Goal: Information Seeking & Learning: Learn about a topic

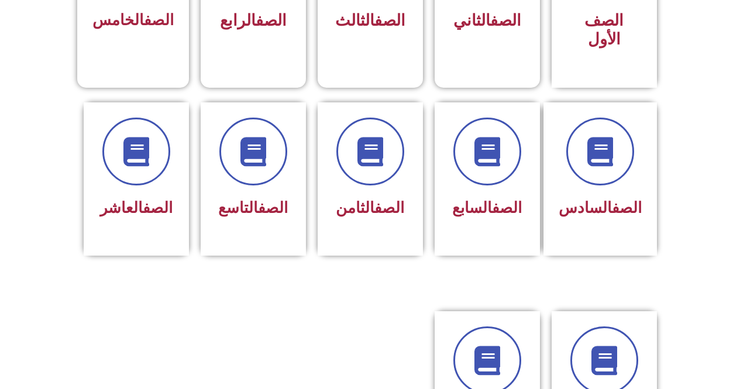
scroll to position [461, 0]
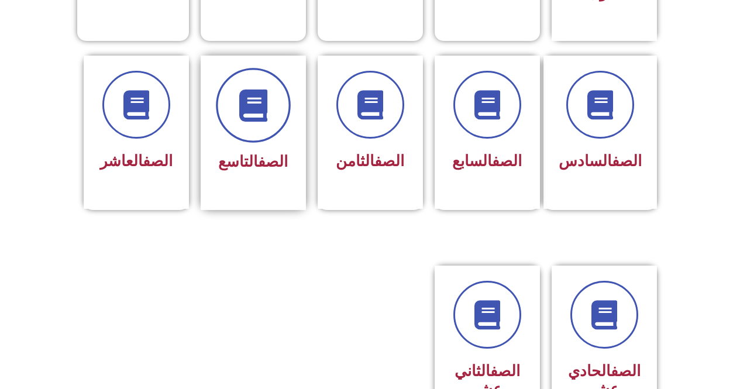
click at [270, 75] on span at bounding box center [253, 105] width 75 height 75
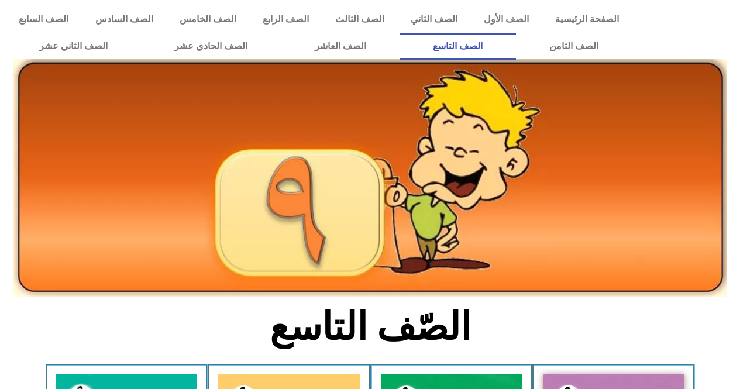
scroll to position [59, 0]
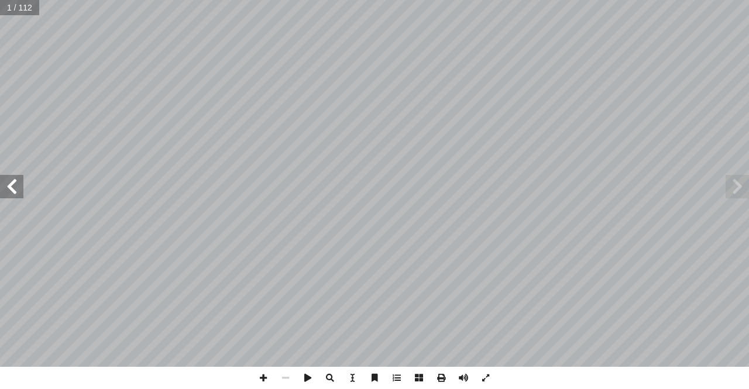
click at [9, 195] on span at bounding box center [11, 186] width 23 height 23
click at [13, 190] on span at bounding box center [11, 186] width 23 height 23
click at [13, 192] on span at bounding box center [11, 186] width 23 height 23
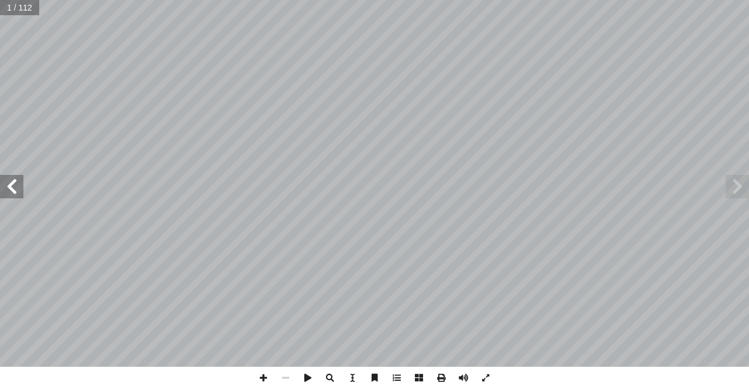
click at [13, 192] on span at bounding box center [11, 186] width 23 height 23
click at [286, 379] on span at bounding box center [285, 378] width 22 height 22
click at [262, 376] on span at bounding box center [263, 378] width 22 height 22
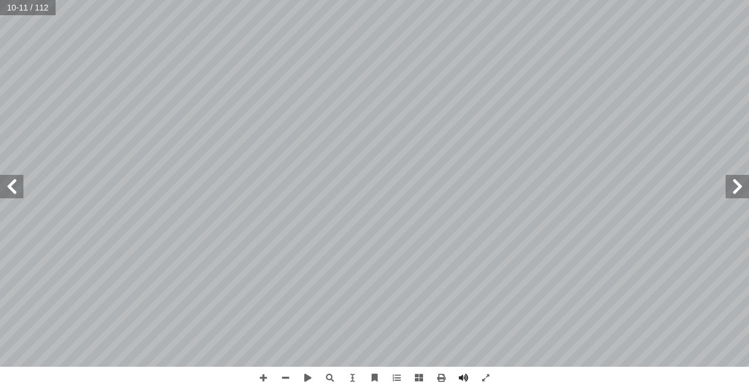
click at [17, 193] on span at bounding box center [11, 186] width 23 height 23
click at [20, 194] on span at bounding box center [11, 186] width 23 height 23
click at [259, 376] on span at bounding box center [263, 378] width 22 height 22
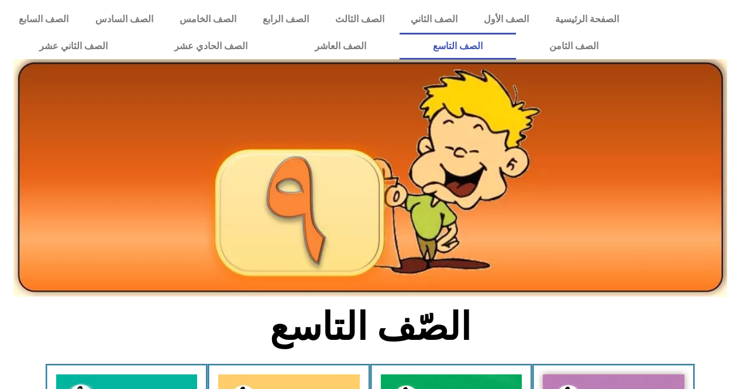
scroll to position [59, 0]
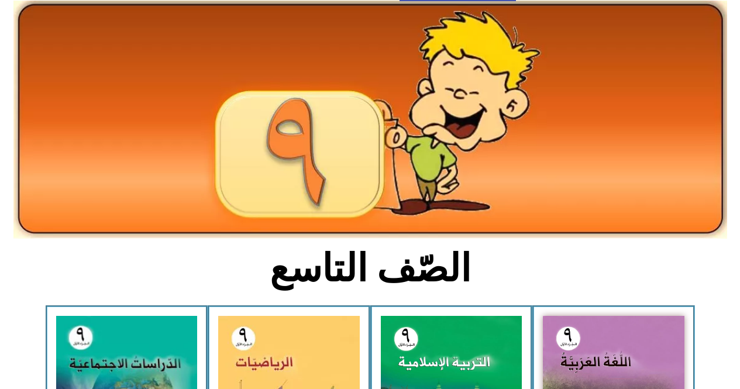
drag, startPoint x: 0, startPoint y: 258, endPoint x: 0, endPoint y: 375, distance: 117.0
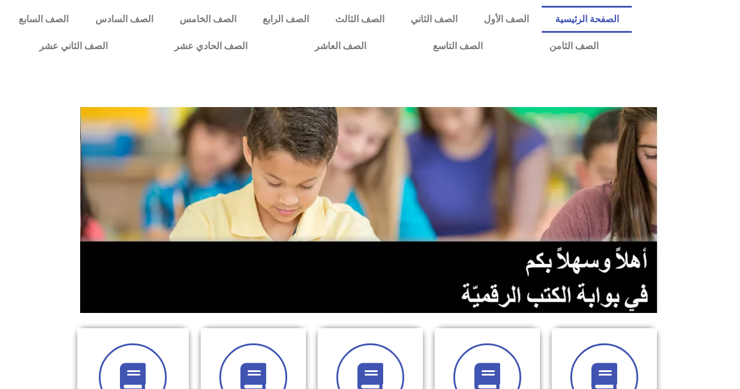
scroll to position [59, 0]
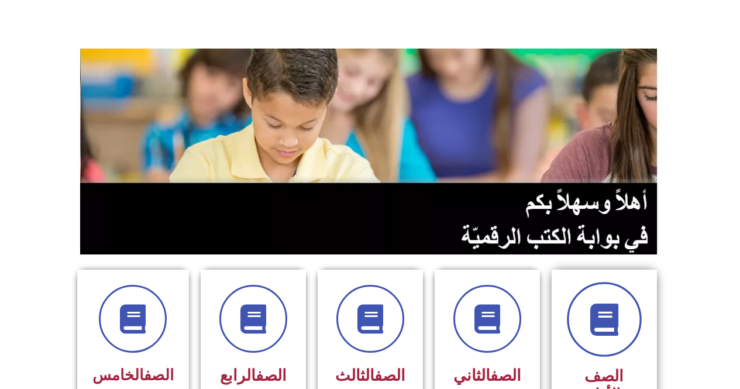
click at [621, 338] on span at bounding box center [604, 319] width 75 height 75
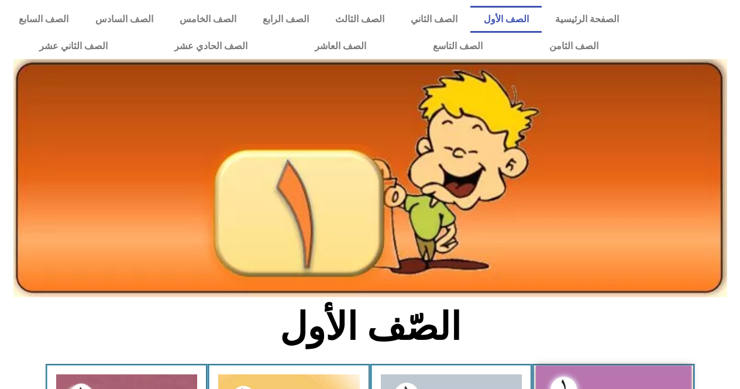
scroll to position [117, 0]
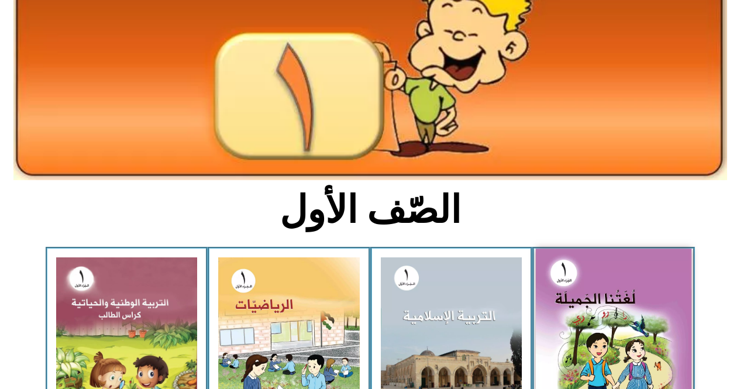
click at [603, 325] on img at bounding box center [614, 345] width 156 height 192
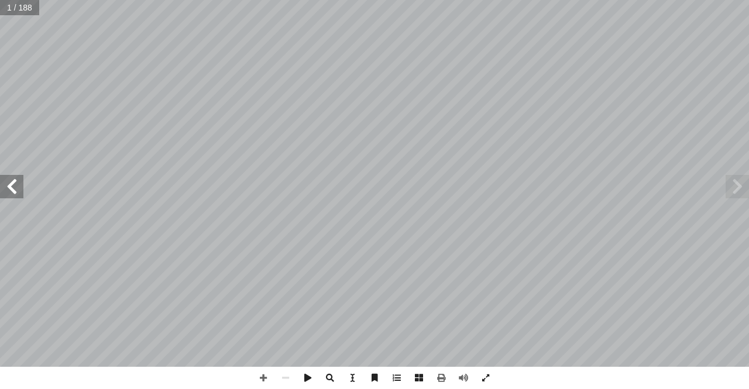
click at [251, 370] on div "ة َ ميل َ ج ْ نا ال ُ ت َ غ ُ ل ليف: أ ا ّ فريق الت ١ ُ زء ُ الج ل َّ و أ ال� ا…" at bounding box center [374, 194] width 749 height 389
click at [253, 376] on span at bounding box center [263, 378] width 22 height 22
click at [0, 195] on span at bounding box center [11, 186] width 23 height 23
click at [293, 380] on span at bounding box center [285, 378] width 22 height 22
click at [0, 178] on span at bounding box center [11, 186] width 23 height 23
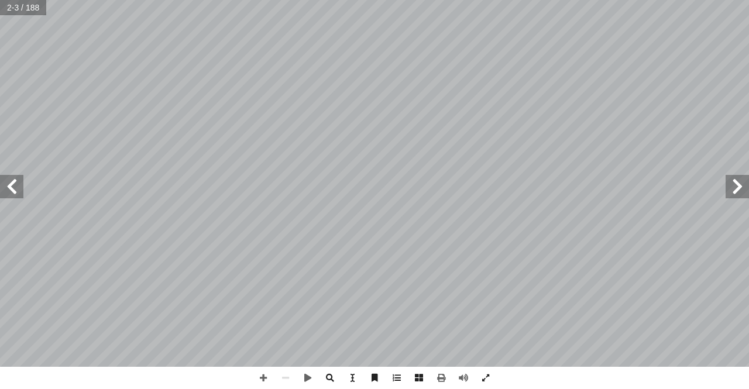
click at [6, 180] on span at bounding box center [11, 186] width 23 height 23
click at [748, 194] on span at bounding box center [737, 186] width 23 height 23
click at [265, 382] on span at bounding box center [263, 378] width 22 height 22
click at [573, 375] on div "قـــررت وزارة التربيـــة والتعليـــم فـــي دولــــة فلســـطين [DATE] / من العام…" at bounding box center [374, 194] width 749 height 389
